Goal: Task Accomplishment & Management: Use online tool/utility

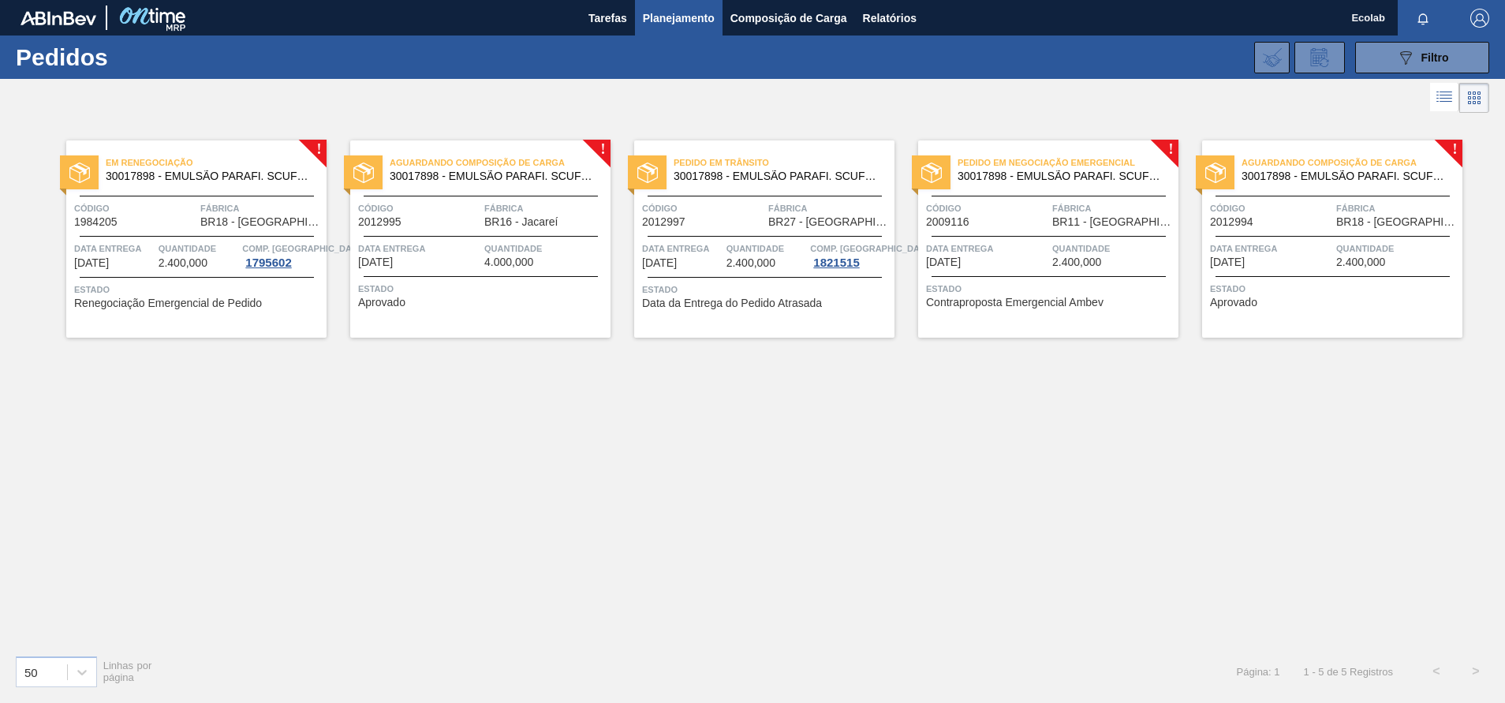
click at [1378, 466] on div "! Em renegociação 30017898 - EMULSÃO PARAFI. SCUFEX CONCEN. ECOLAB Código 19842…" at bounding box center [752, 379] width 1505 height 525
click at [1154, 251] on span "Quantidade" at bounding box center [1113, 249] width 122 height 16
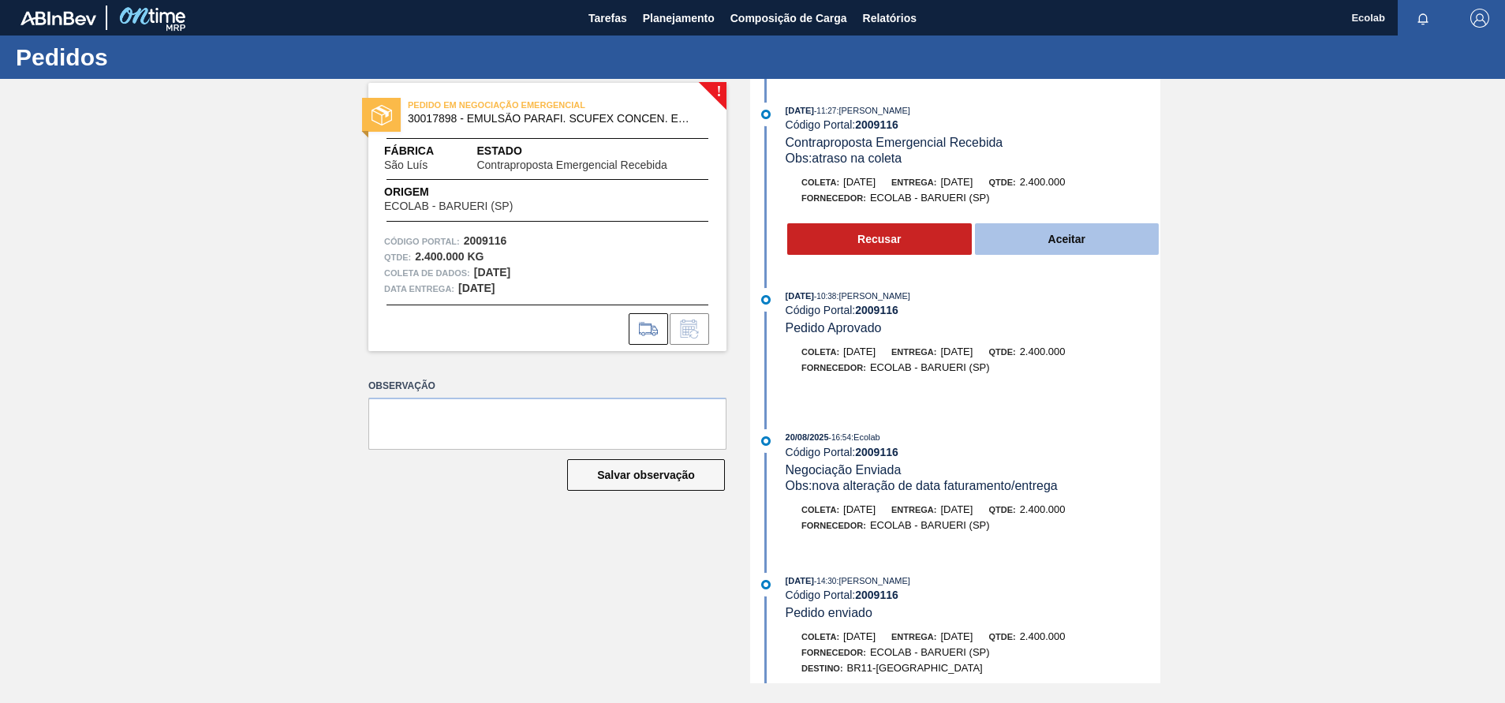
click at [1075, 237] on button "Aceitar" at bounding box center [1067, 239] width 185 height 32
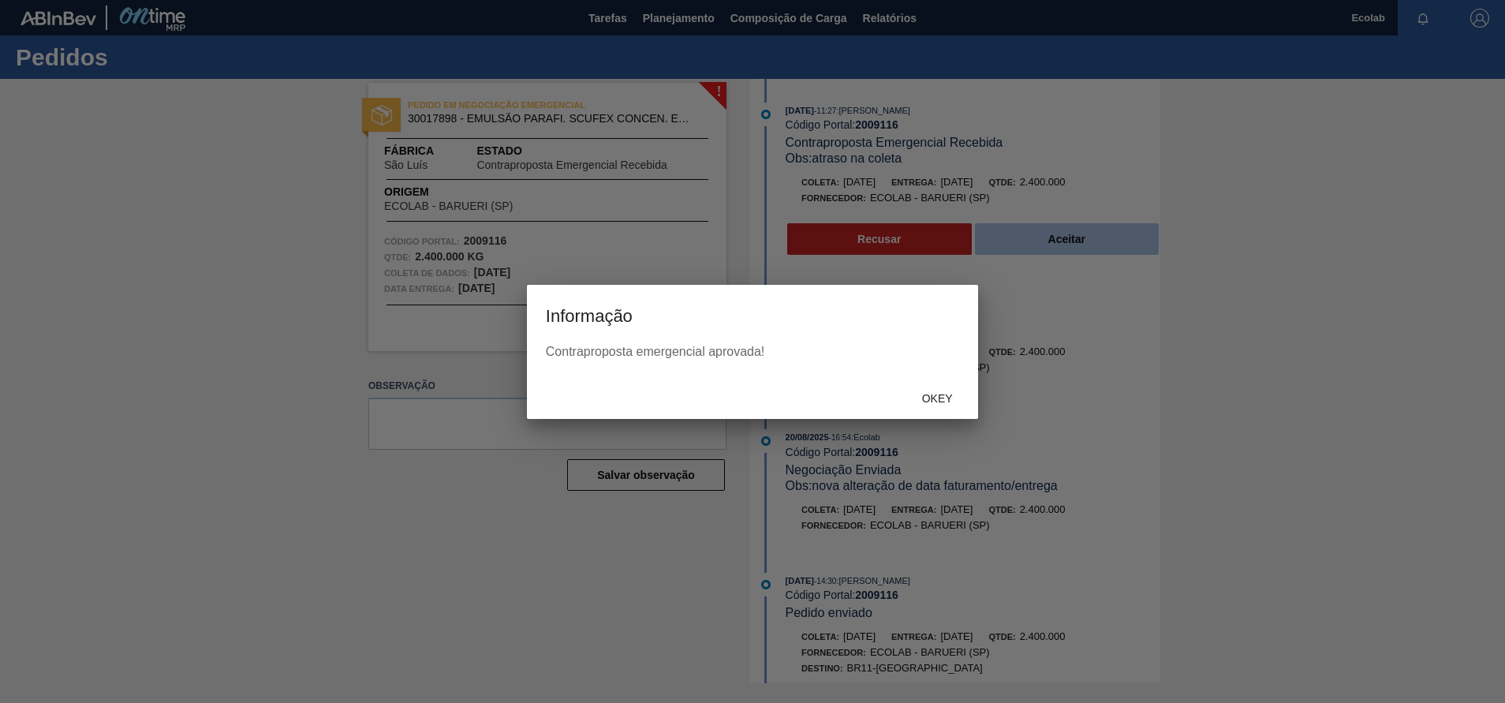
click at [1075, 237] on div at bounding box center [752, 351] width 1505 height 703
click at [947, 402] on span "Okey" at bounding box center [937, 398] width 56 height 13
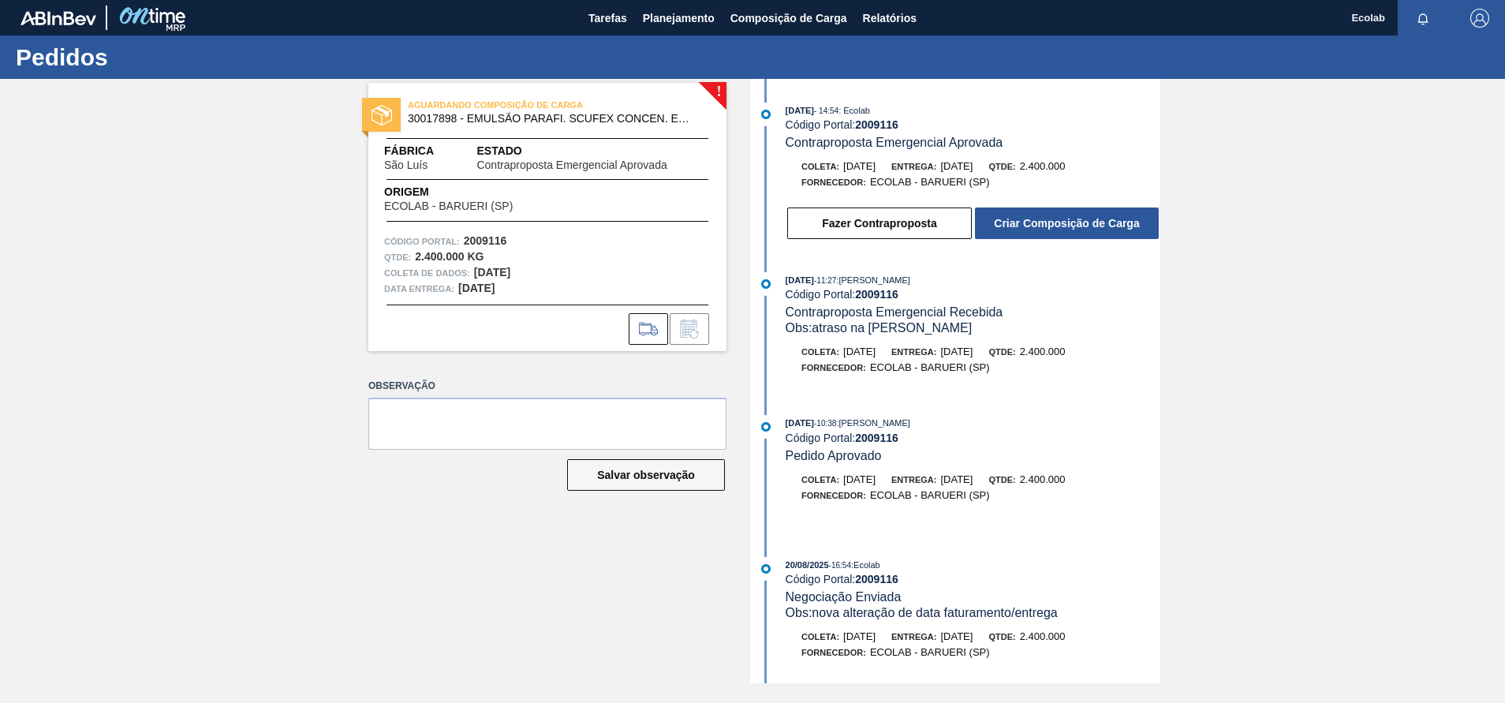
click at [641, 521] on div "! AGUARDANDO COMPOSIÇÃO DE CARGA 30017898 - EMULSÃO PARAFI. SCUFEX CONCEN. ECOL…" at bounding box center [536, 381] width 382 height 604
click at [994, 218] on button "Criar Composição de Carga" at bounding box center [1067, 223] width 184 height 32
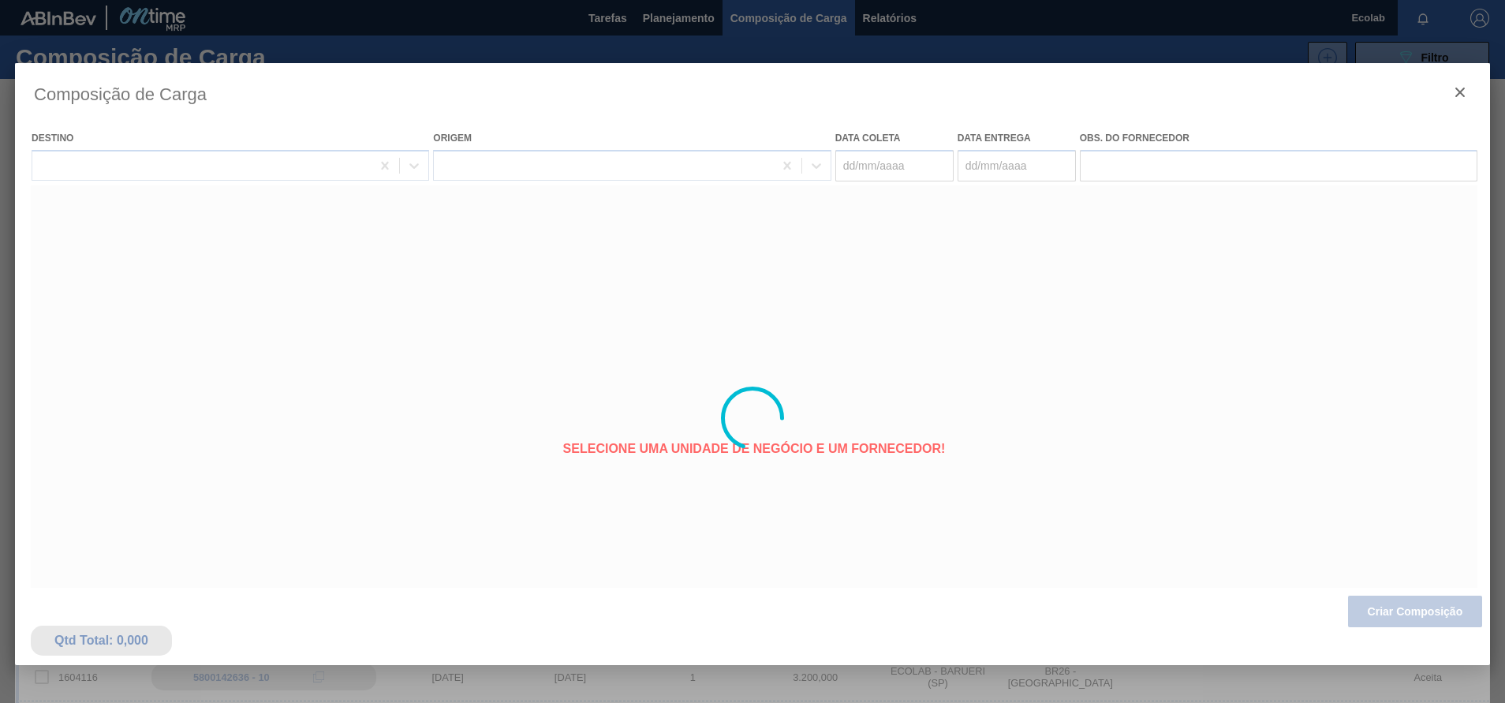
type coleta "[DATE]"
type entrega "[DATE]"
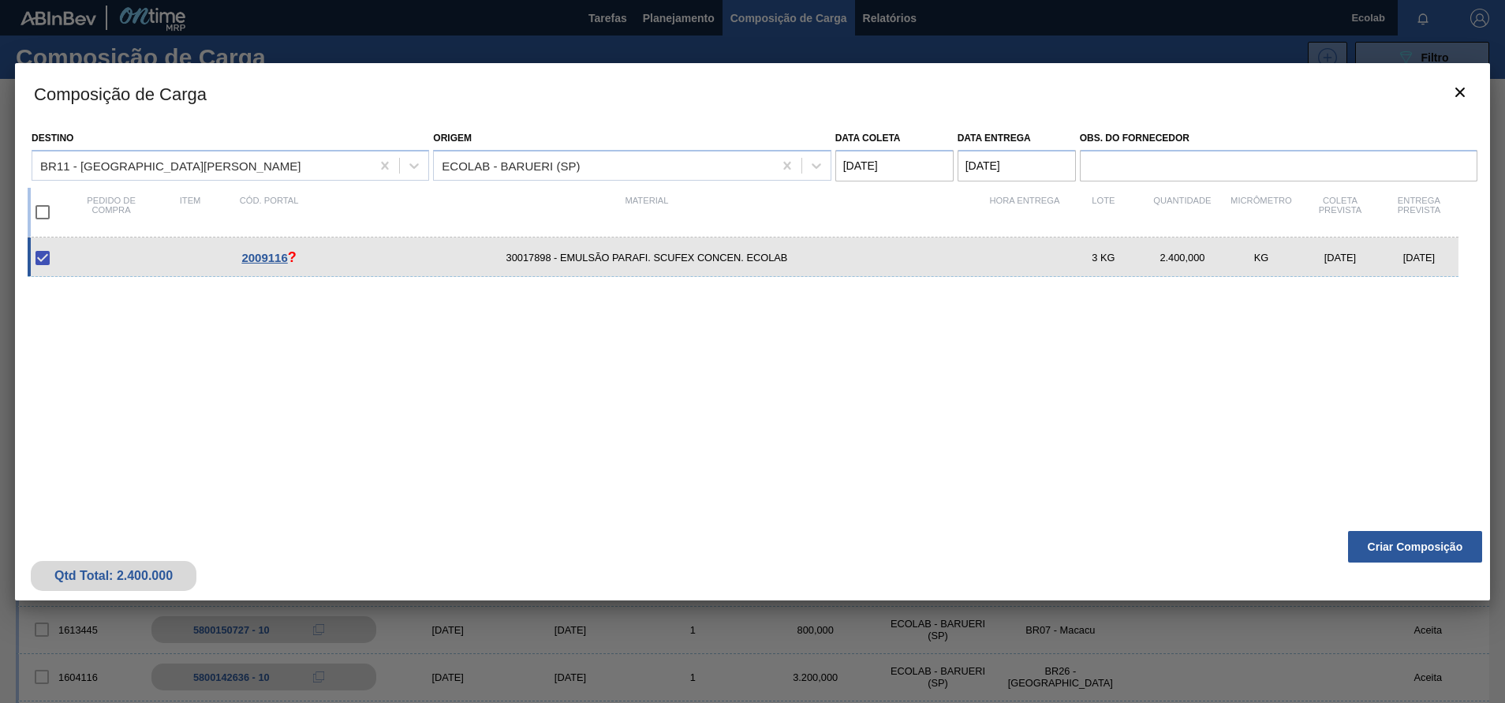
click at [1415, 530] on div "Qtd Total: 2.400.000 Criar Composição" at bounding box center [752, 561] width 1475 height 77
click at [1401, 542] on button "Criar Composição" at bounding box center [1415, 547] width 134 height 32
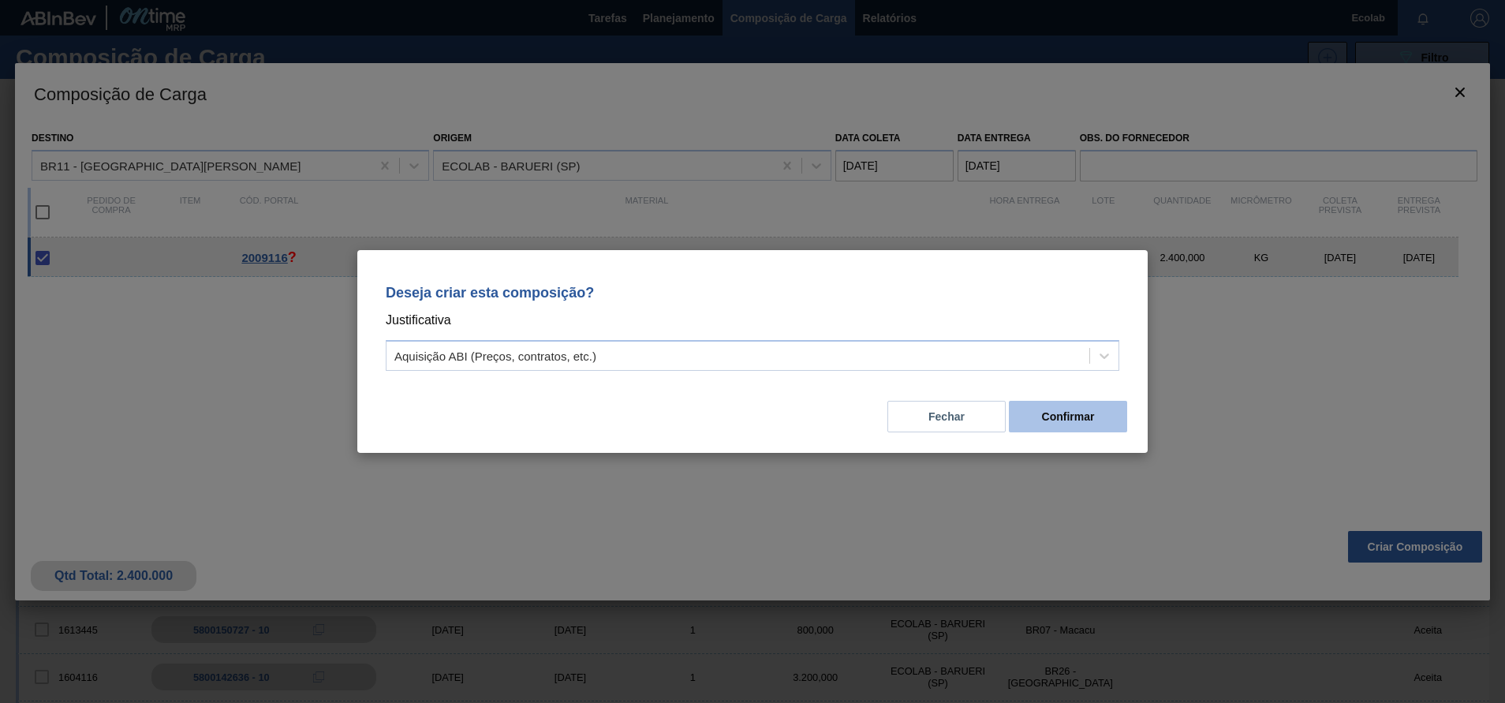
click at [1043, 417] on button "Confirmar" at bounding box center [1068, 417] width 118 height 32
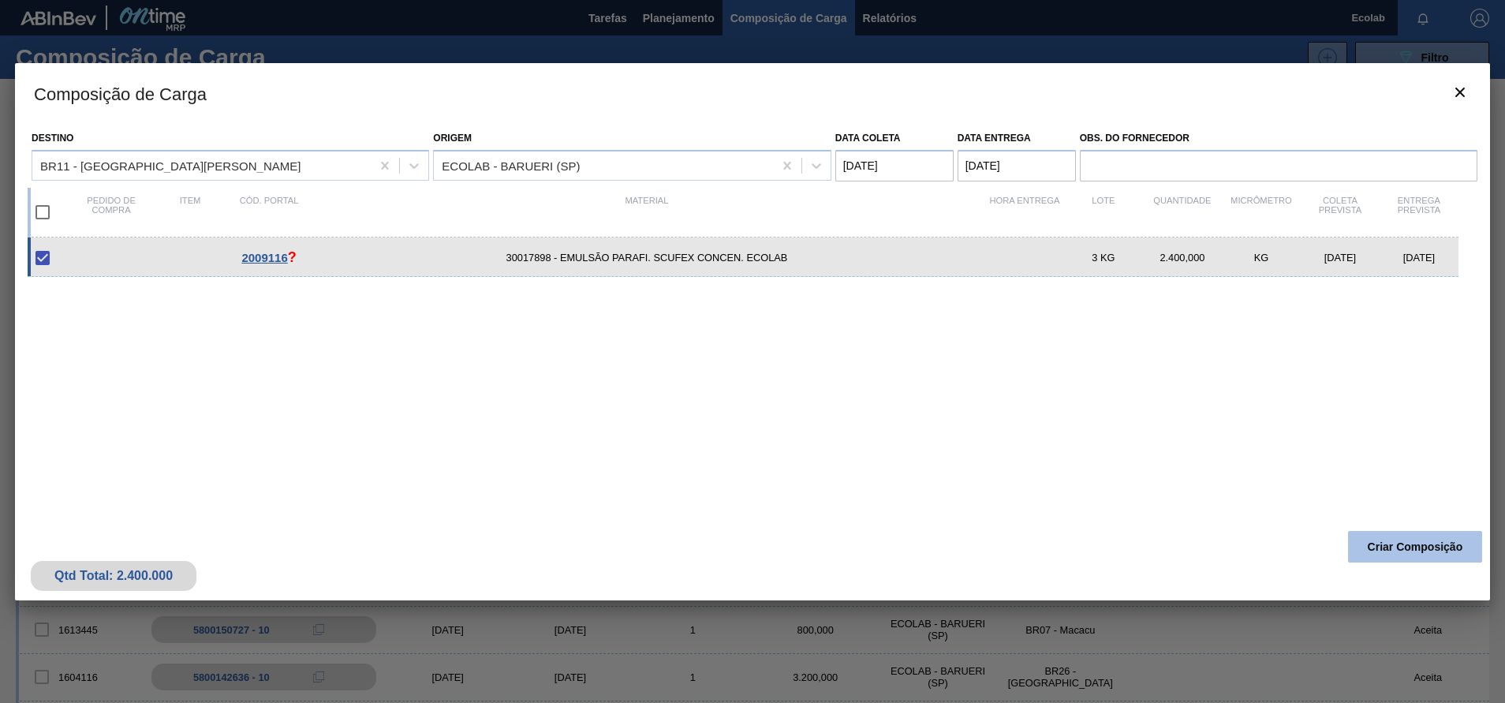
click at [1427, 536] on button "Criar Composição" at bounding box center [1415, 547] width 134 height 32
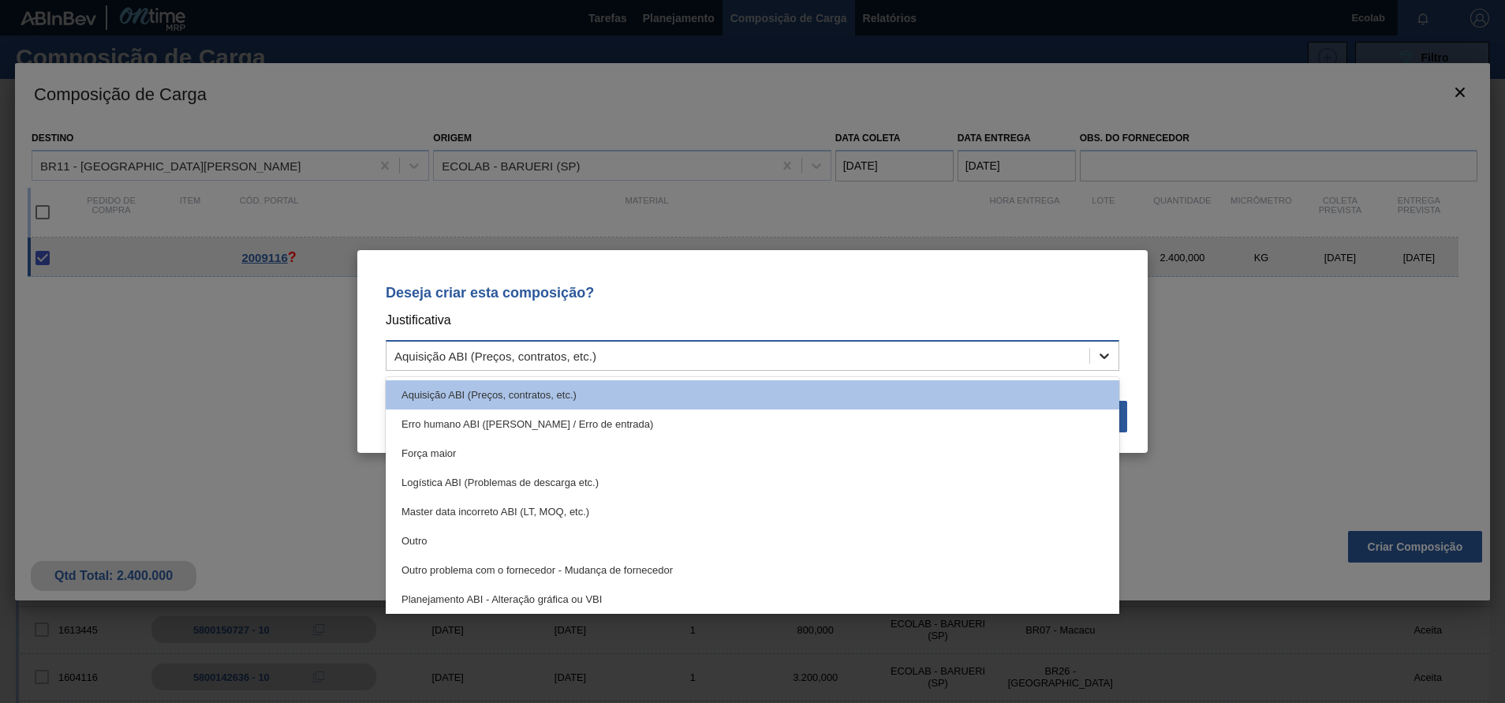
click at [1108, 356] on icon at bounding box center [1104, 356] width 16 height 16
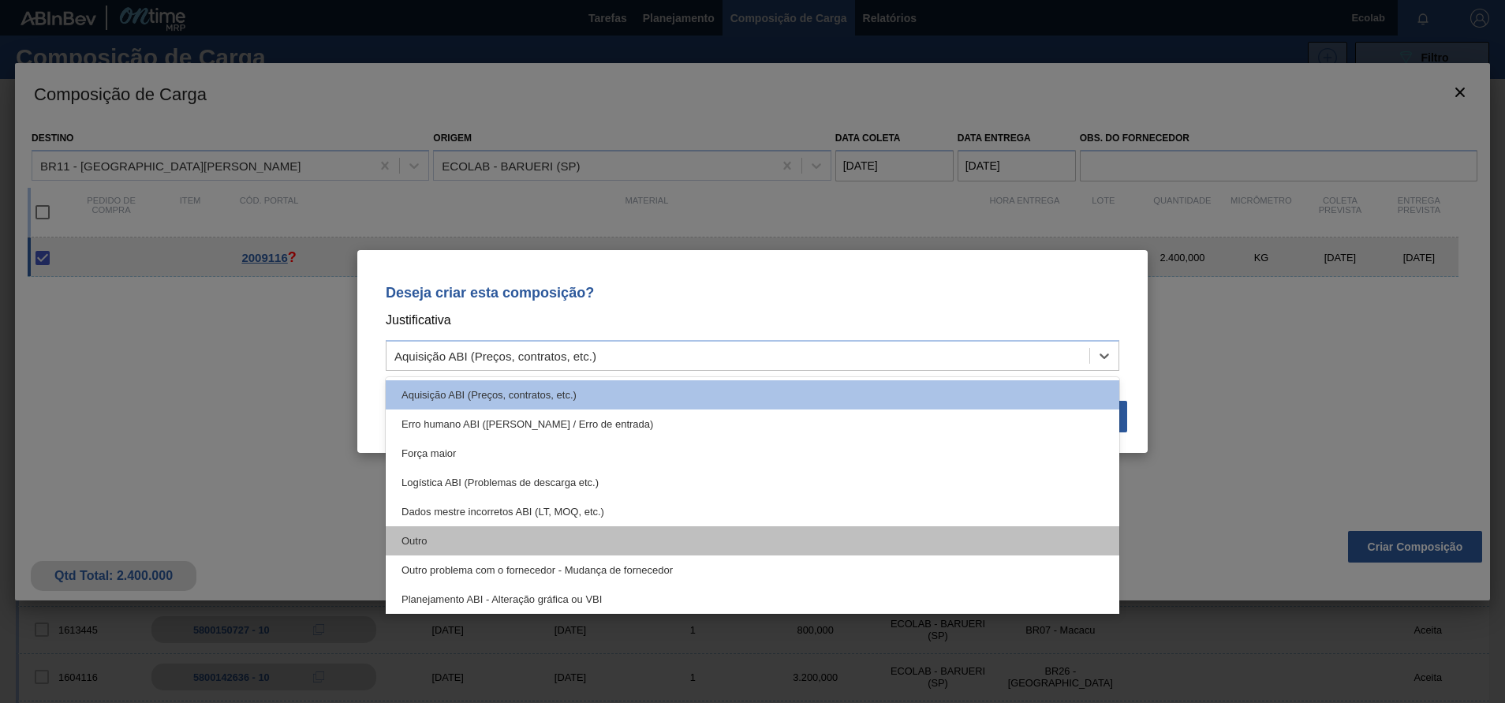
click at [416, 538] on div "Outro" at bounding box center [752, 540] width 733 height 29
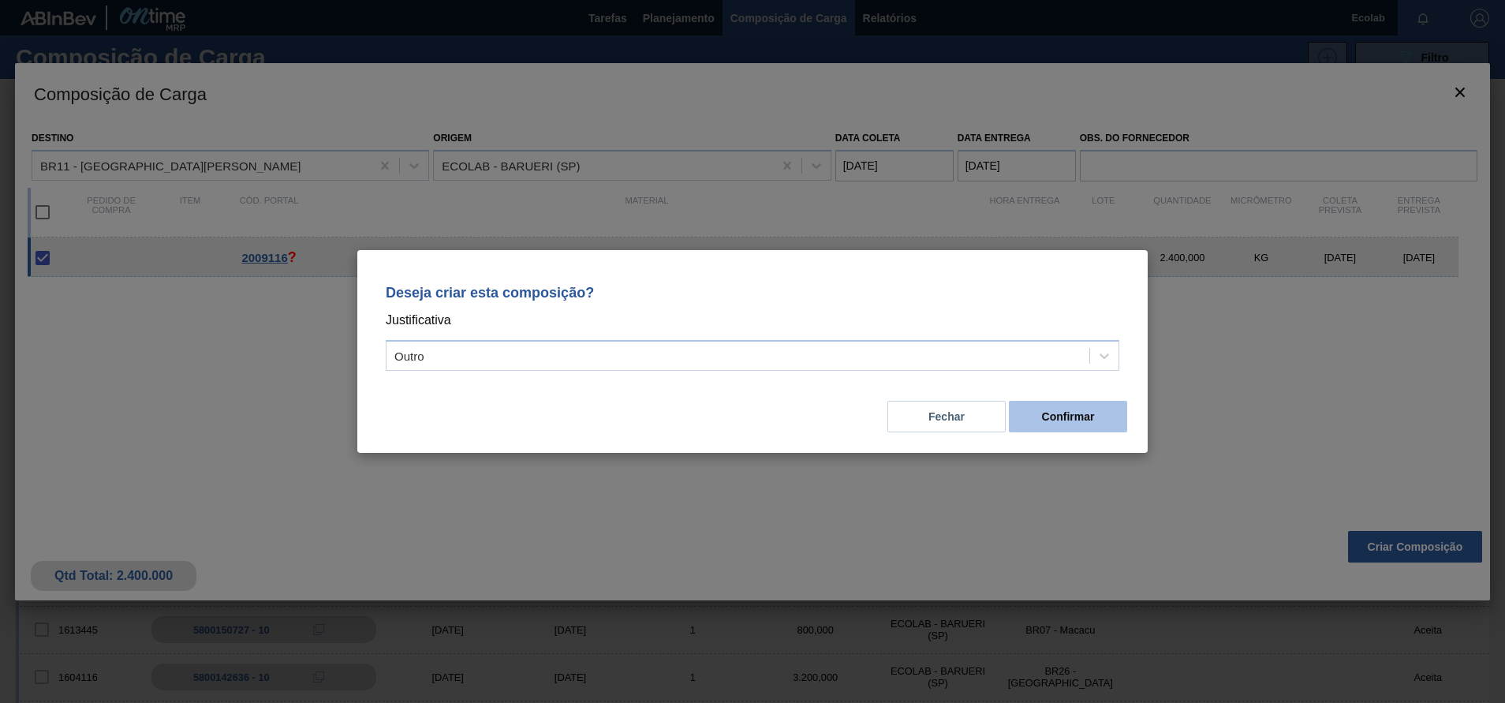
click at [1037, 420] on button "Confirmar" at bounding box center [1068, 417] width 118 height 32
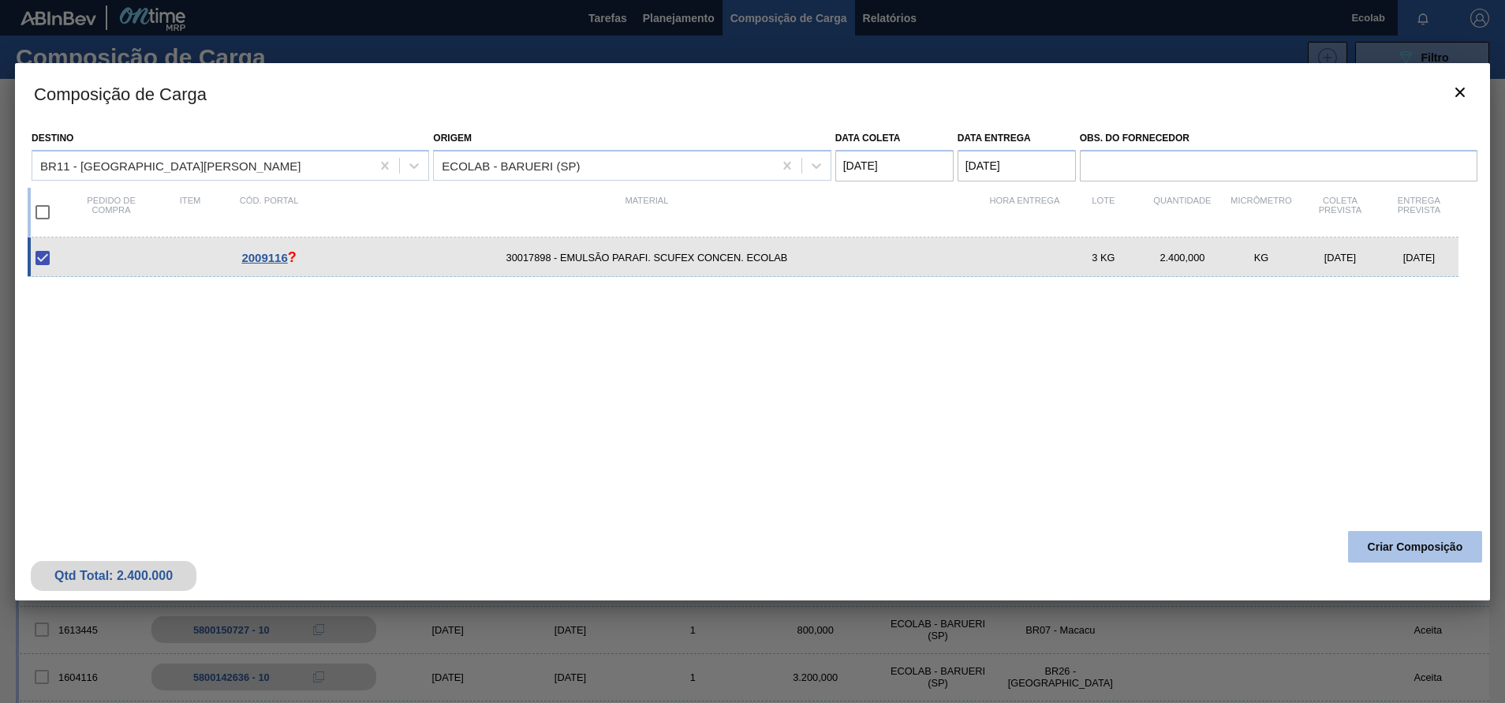
click at [1377, 550] on button "Criar Composição" at bounding box center [1415, 547] width 134 height 32
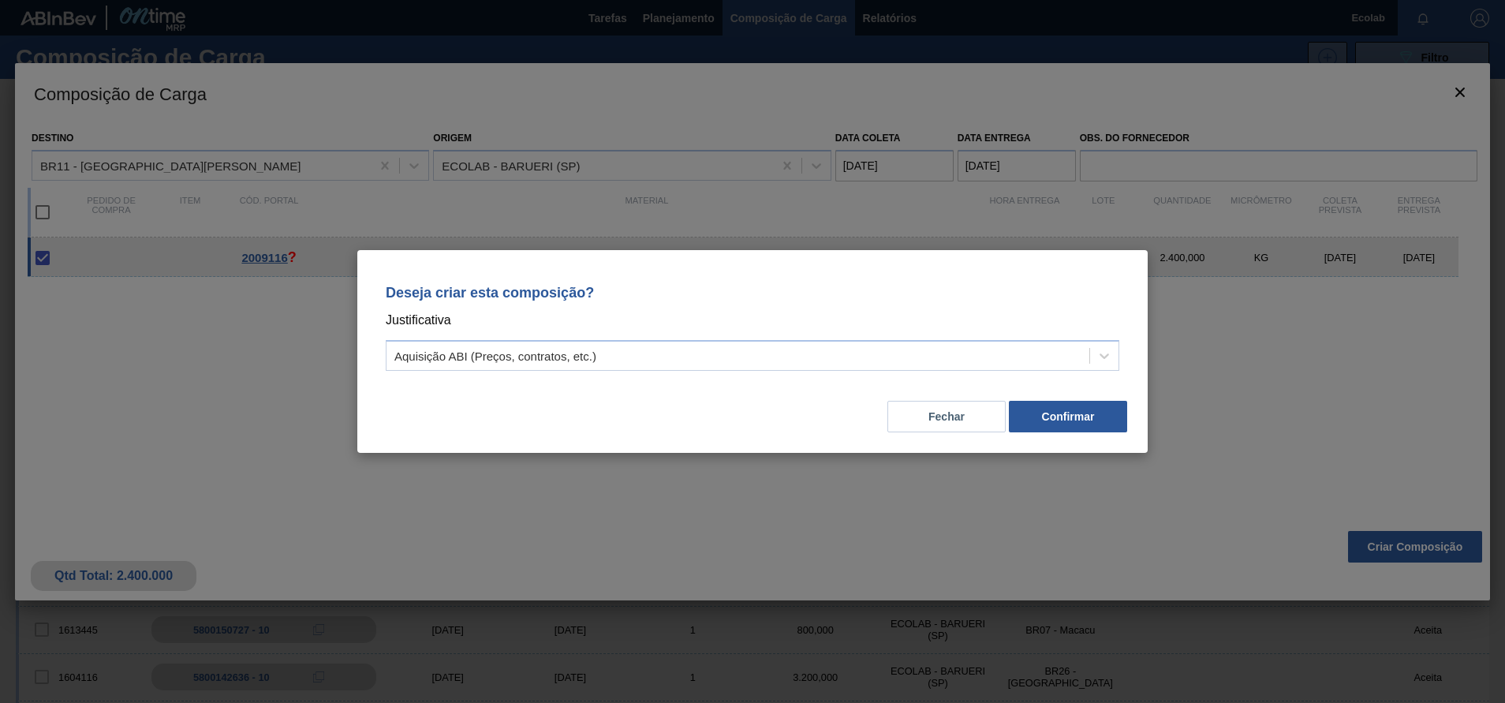
click at [1294, 408] on div "Deseja criar esta composição? Justificativa Aquisição ABI (Preços, contratos, e…" at bounding box center [752, 351] width 1505 height 703
